Goal: Information Seeking & Learning: Learn about a topic

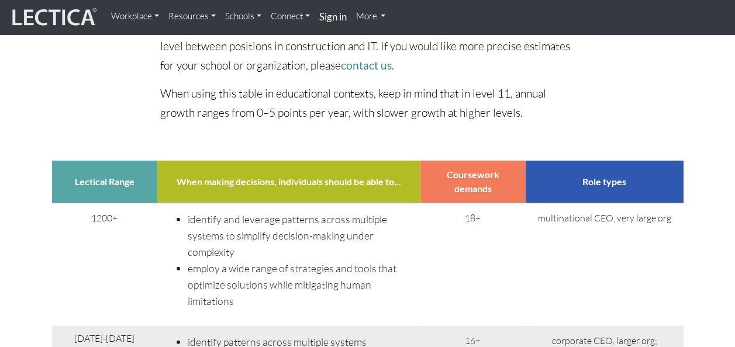
scroll to position [3862, 0]
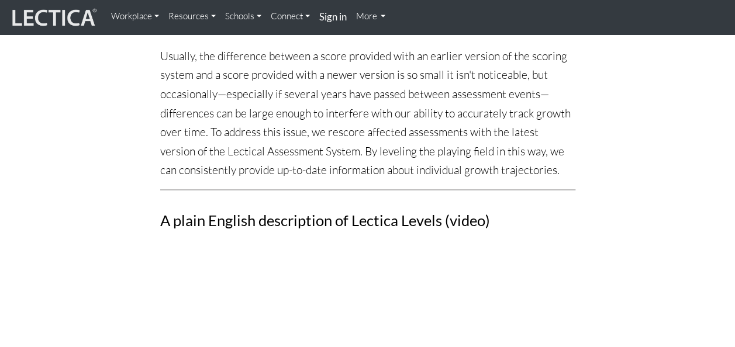
scroll to position [718, 0]
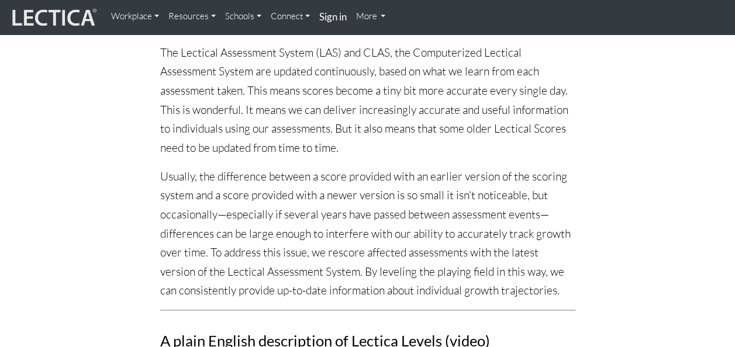
click at [199, 22] on link "Resources" at bounding box center [192, 16] width 57 height 23
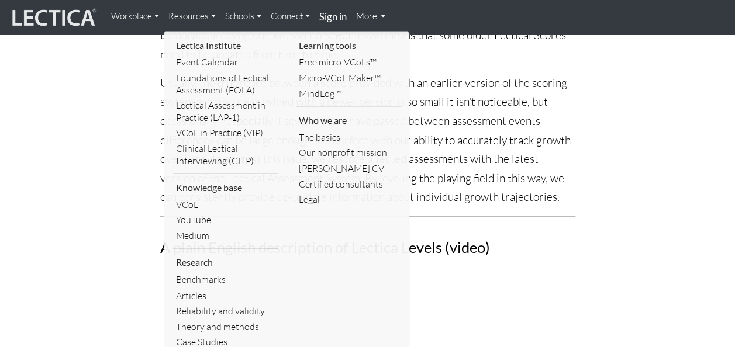
scroll to position [835, 0]
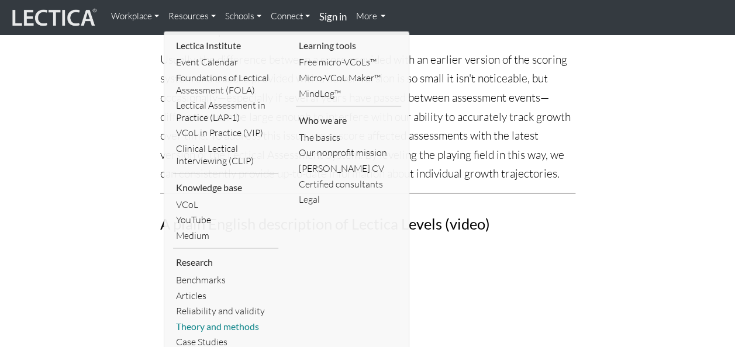
click at [237, 326] on link "Theory and methods" at bounding box center [225, 327] width 105 height 16
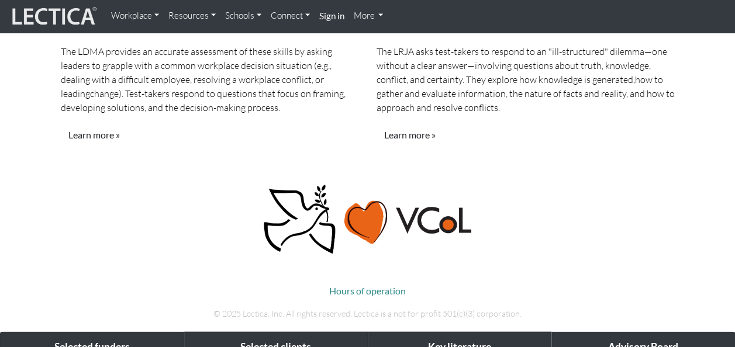
scroll to position [1228, 0]
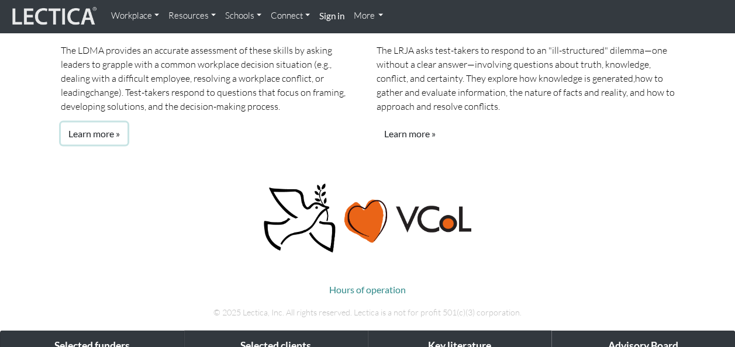
click at [96, 123] on link "Learn more »" at bounding box center [94, 134] width 67 height 22
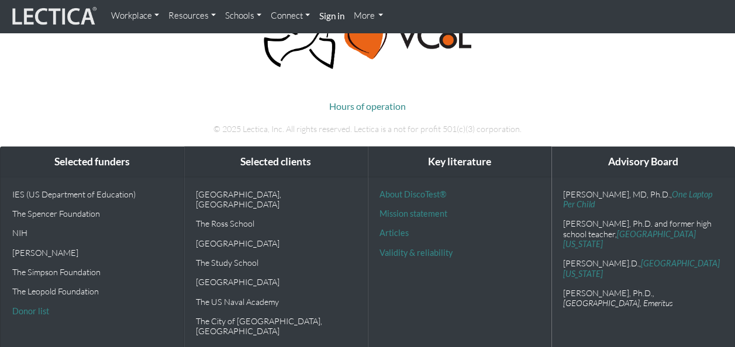
scroll to position [1194, 0]
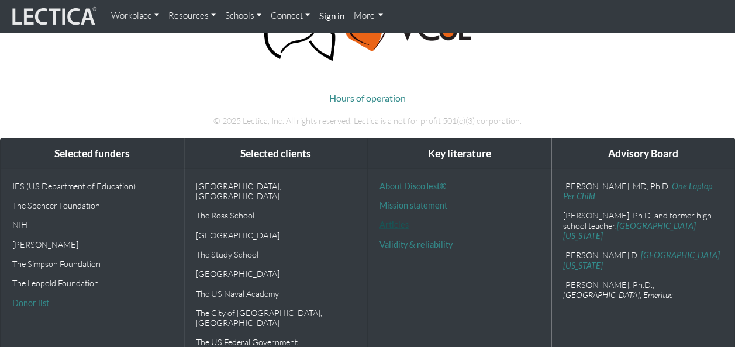
click at [395, 227] on link "Articles" at bounding box center [393, 225] width 29 height 10
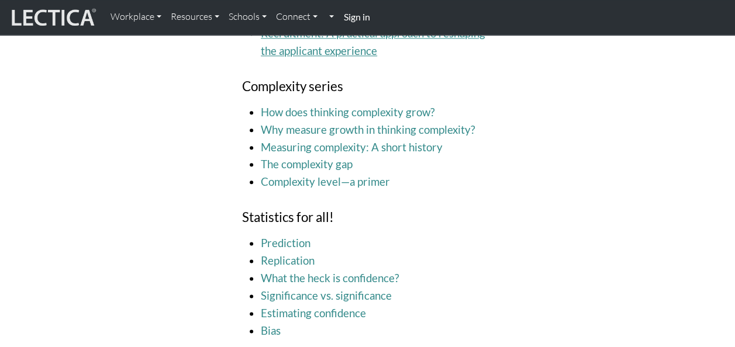
scroll to position [2770, 0]
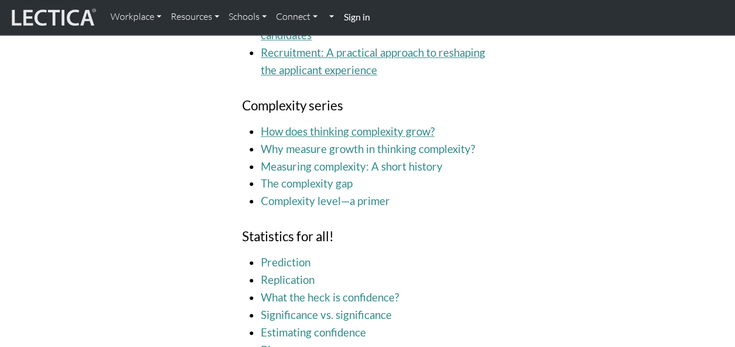
click at [365, 132] on link "How does thinking complexity grow?" at bounding box center [348, 131] width 174 height 13
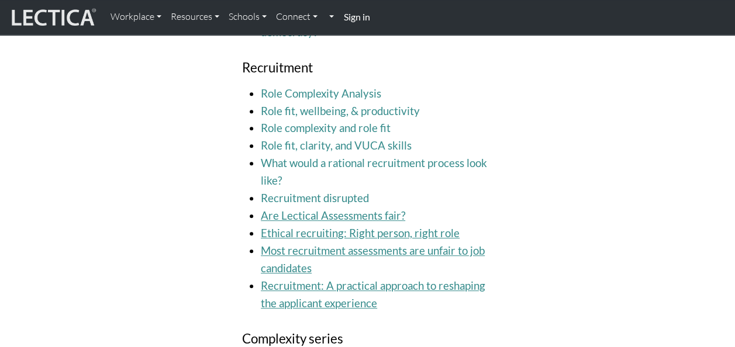
scroll to position [2536, 0]
click at [379, 147] on link "Role fit, clarity, and VUCA skills" at bounding box center [336, 146] width 151 height 13
click at [376, 94] on link "Role Complexity Analysis" at bounding box center [321, 94] width 120 height 13
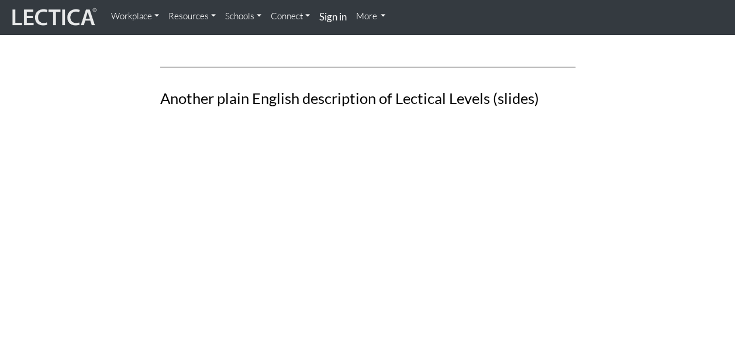
scroll to position [1348, 0]
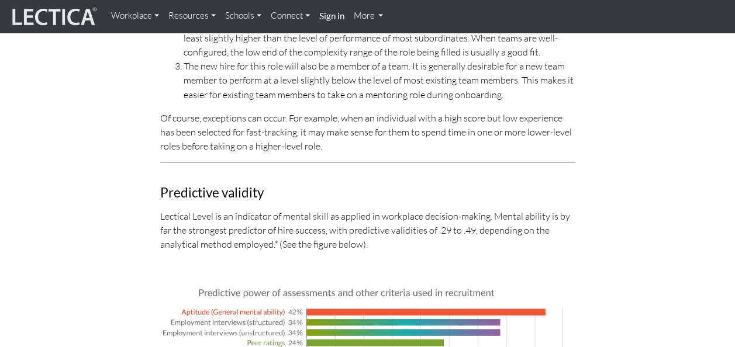
scroll to position [3450, 0]
